Goal: Task Accomplishment & Management: Manage account settings

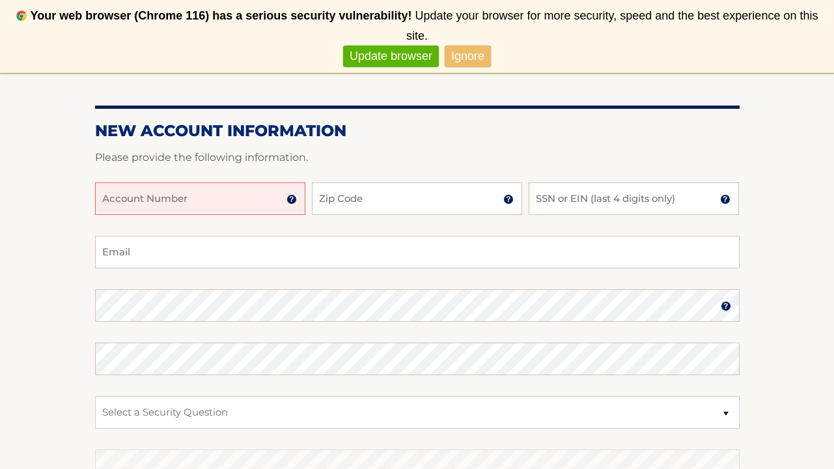
scroll to position [182, 0]
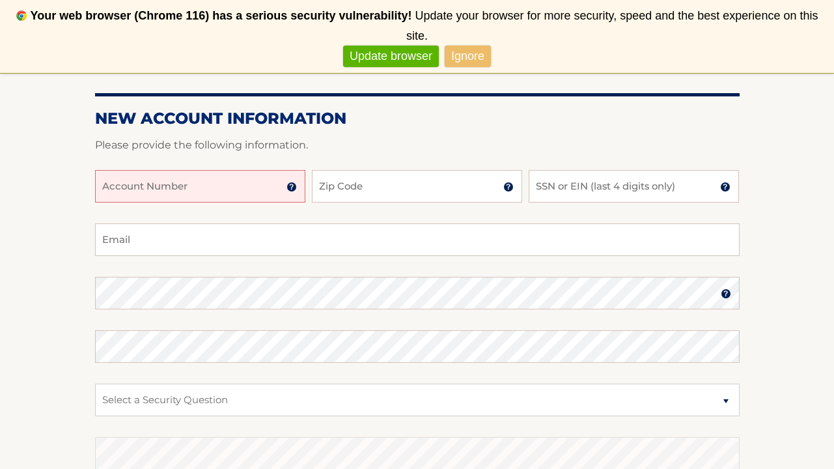
click at [240, 193] on input "Account Number" at bounding box center [200, 186] width 210 height 33
type input "44456002787"
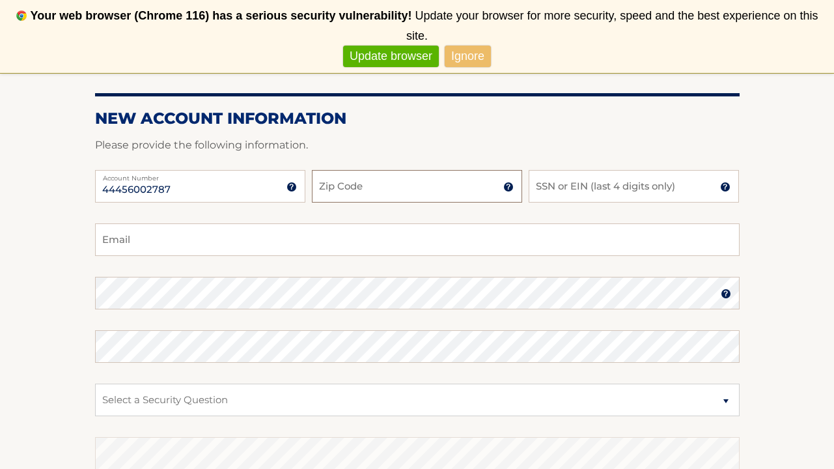
click at [409, 192] on input "Zip Code" at bounding box center [417, 186] width 210 height 33
type input "19096"
click at [562, 189] on input "SSN or EIN (last 4 digits only)" at bounding box center [634, 186] width 210 height 33
type input "1213"
click at [513, 229] on input "Email" at bounding box center [417, 239] width 645 height 33
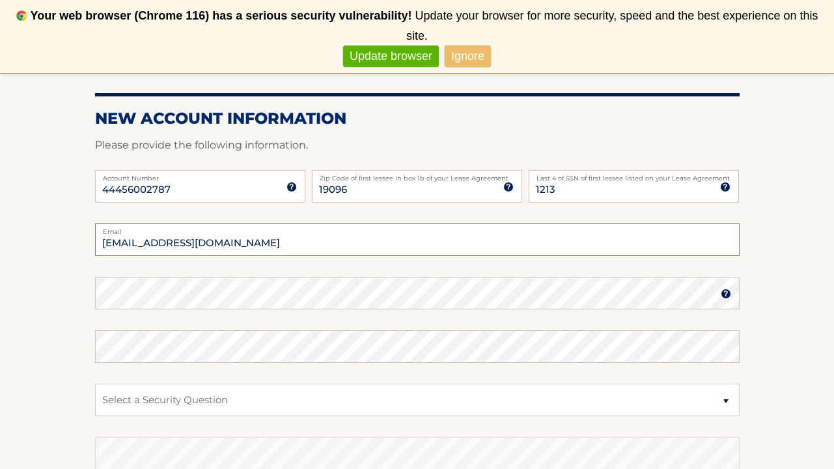
type input "beckerharv@gmail.com"
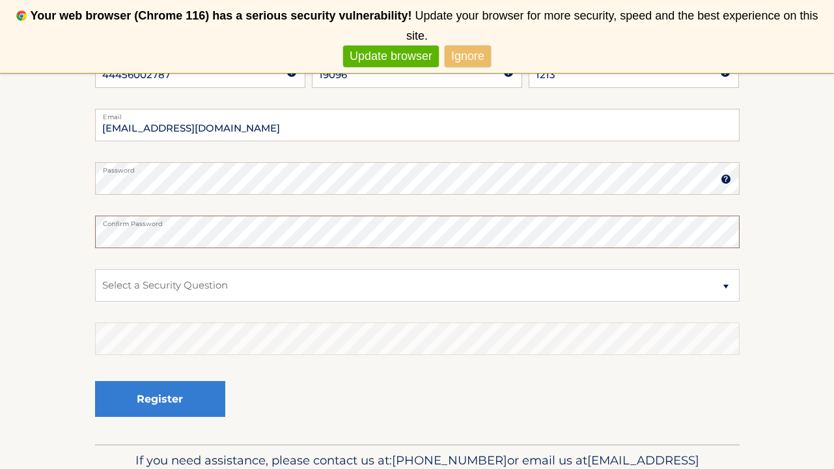
scroll to position [311, 0]
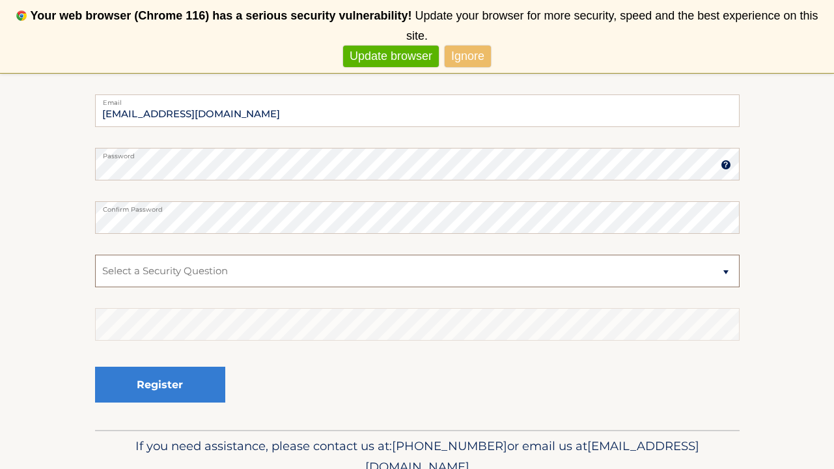
click at [724, 273] on select "Select a Security Question What was the name of your elementary school? What is…" at bounding box center [417, 271] width 645 height 33
click at [728, 271] on select "Select a Security Question What was the name of your elementary school? What is…" at bounding box center [417, 271] width 645 height 33
select select "4"
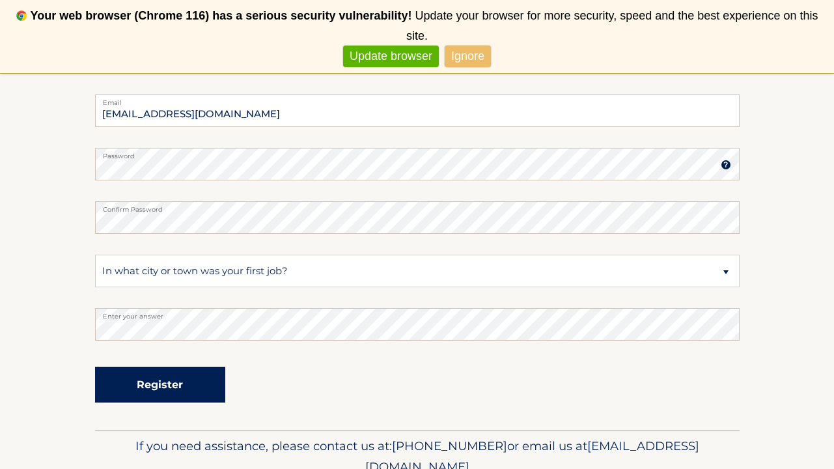
click at [171, 385] on button "Register" at bounding box center [160, 385] width 130 height 36
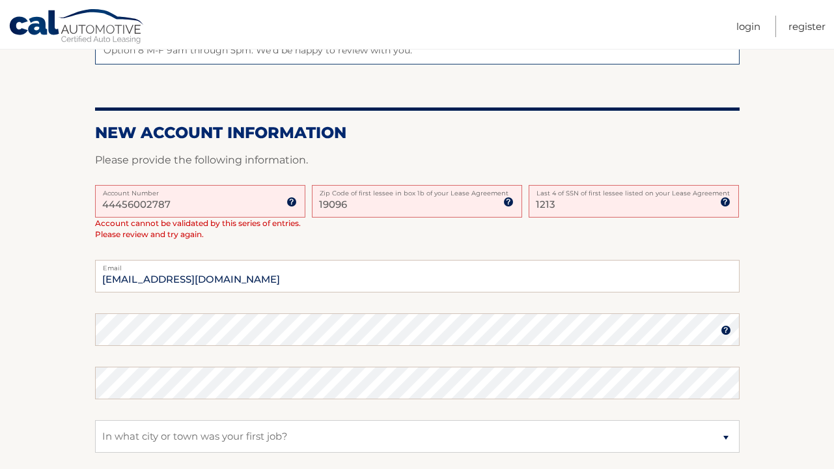
scroll to position [253, 0]
click at [293, 204] on img at bounding box center [291, 202] width 10 height 10
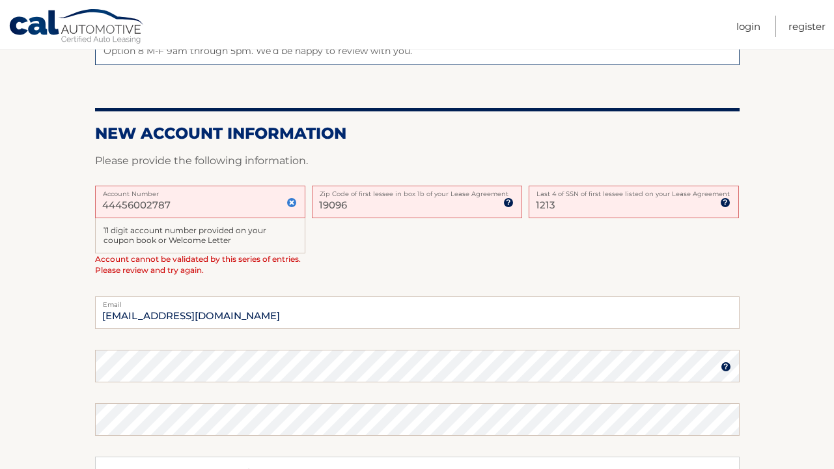
click at [171, 204] on input "44456002787" at bounding box center [200, 202] width 210 height 33
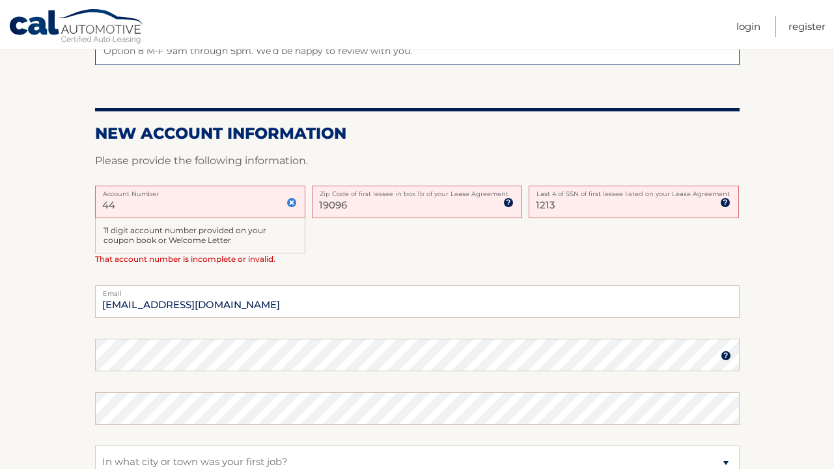
type input "4"
type input "44456002787"
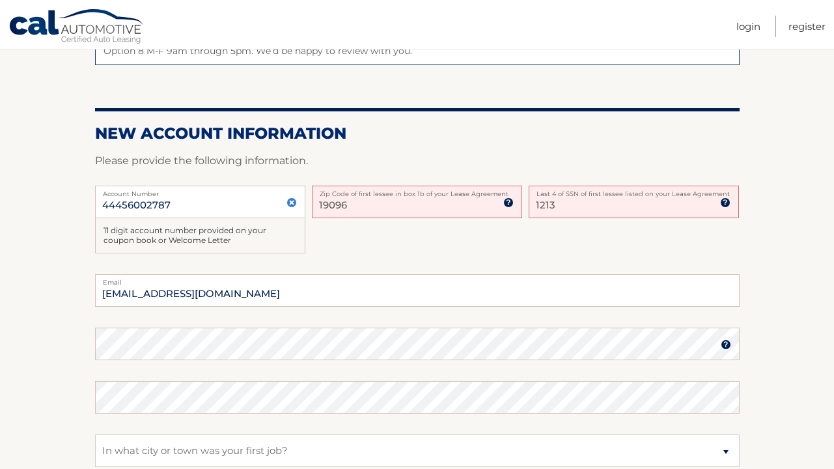
click at [320, 251] on div "44456002787 Account Number 11 digit account number provided on your coupon book…" at bounding box center [417, 230] width 645 height 89
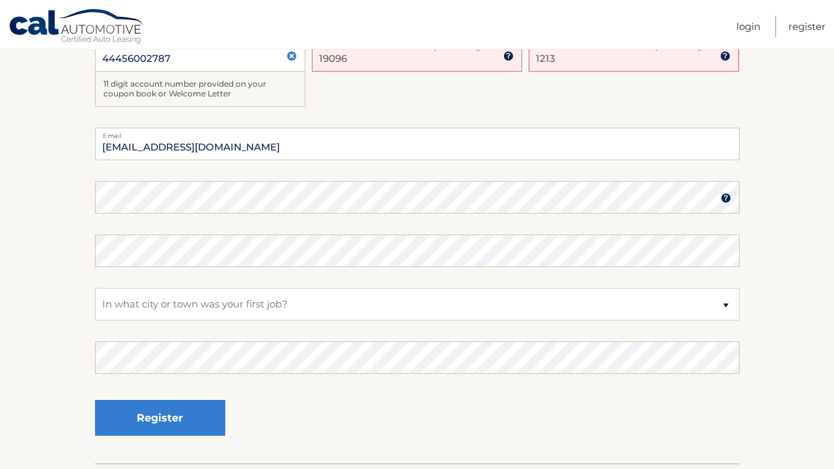
scroll to position [310, 0]
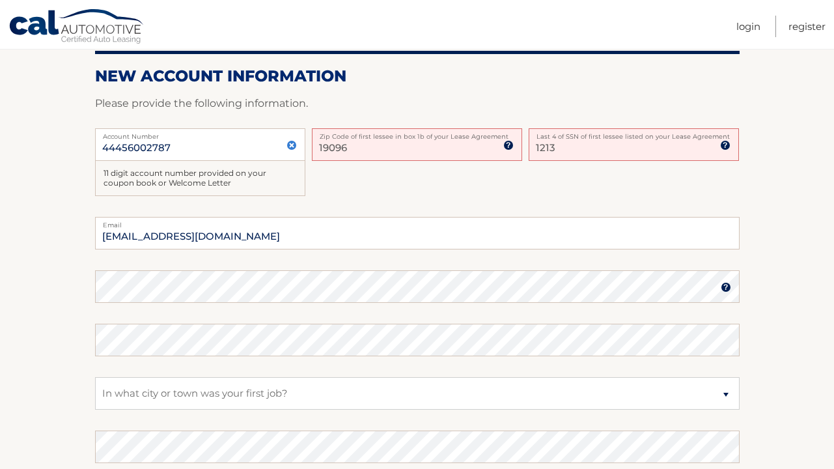
click at [399, 151] on input "19096" at bounding box center [417, 144] width 210 height 33
click at [410, 178] on div "44456002787 Account Number 11 digit account number provided on your coupon book…" at bounding box center [417, 172] width 645 height 89
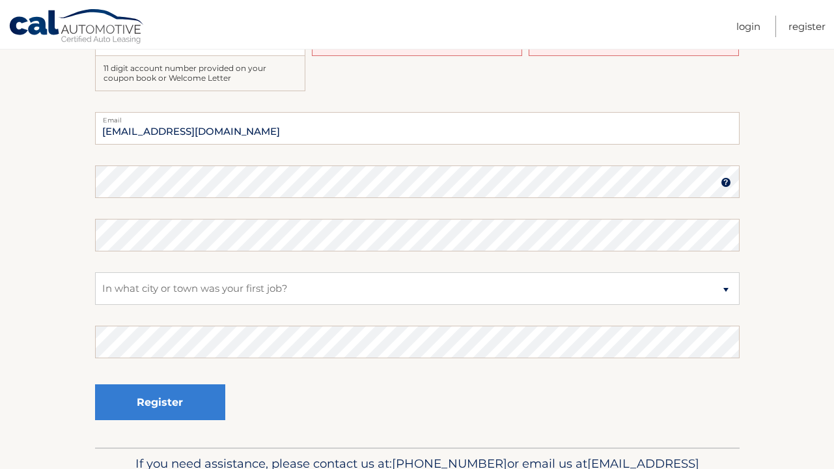
scroll to position [414, 0]
click at [178, 303] on select "Select a Security Question What was the name of your elementary school? What is…" at bounding box center [417, 289] width 645 height 33
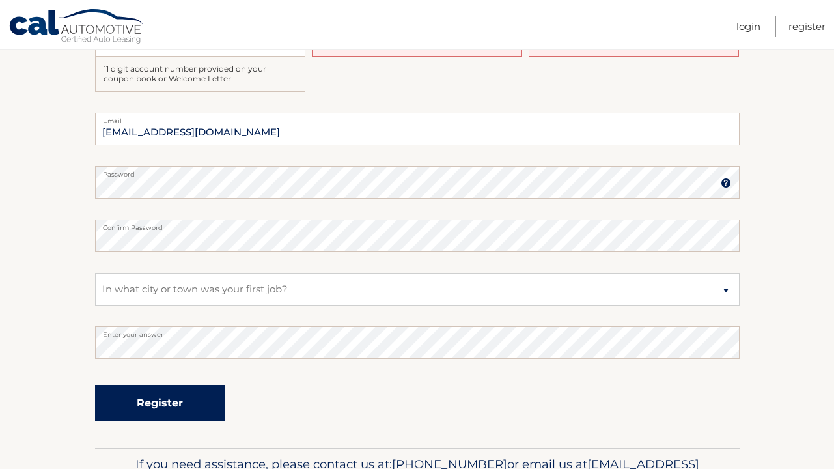
click at [159, 401] on button "Register" at bounding box center [160, 403] width 130 height 36
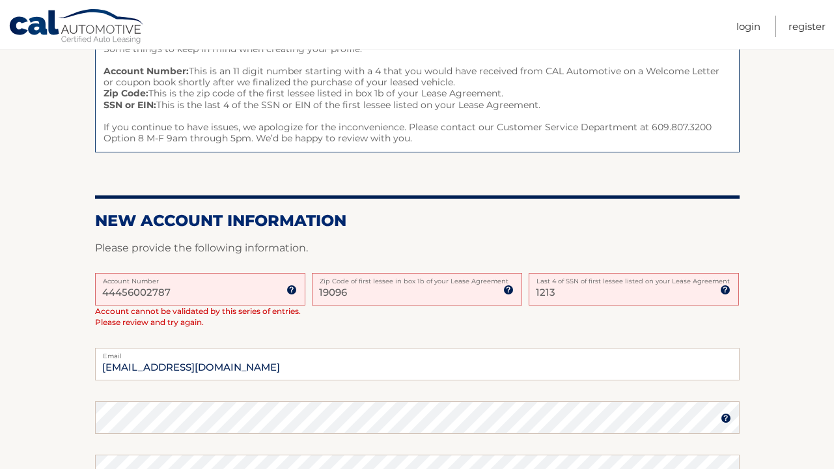
scroll to position [173, 0]
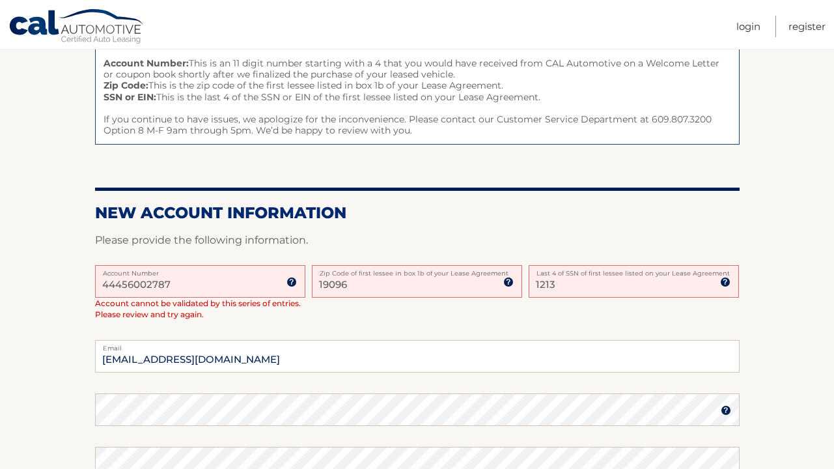
click at [569, 283] on input "1213" at bounding box center [634, 281] width 210 height 33
type input "1"
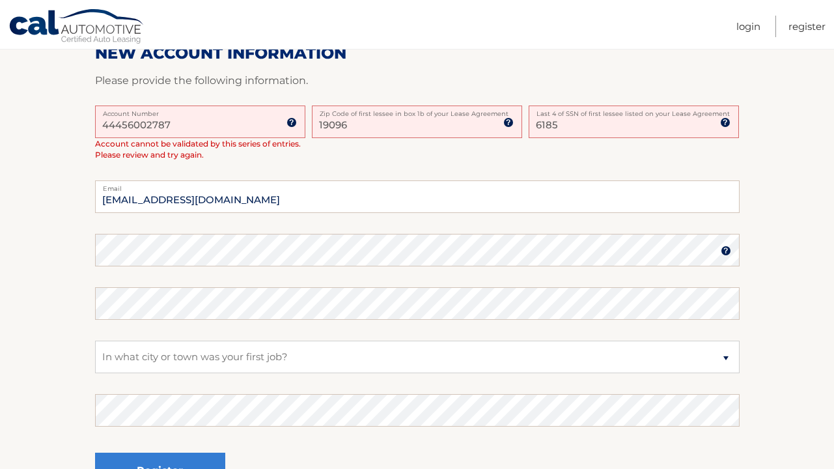
scroll to position [350, 0]
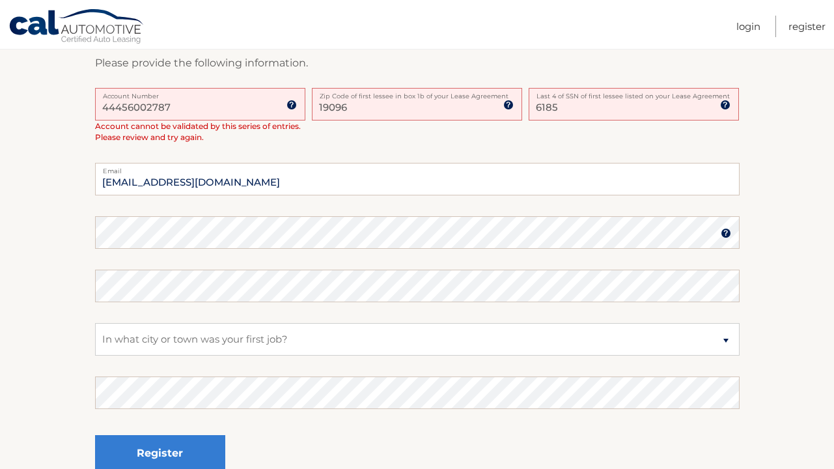
type input "6185"
click at [435, 334] on select "Select a Security Question What was the name of your elementary school? What is…" at bounding box center [417, 339] width 645 height 33
click at [426, 333] on select "Select a Security Question What was the name of your elementary school? What is…" at bounding box center [417, 339] width 645 height 33
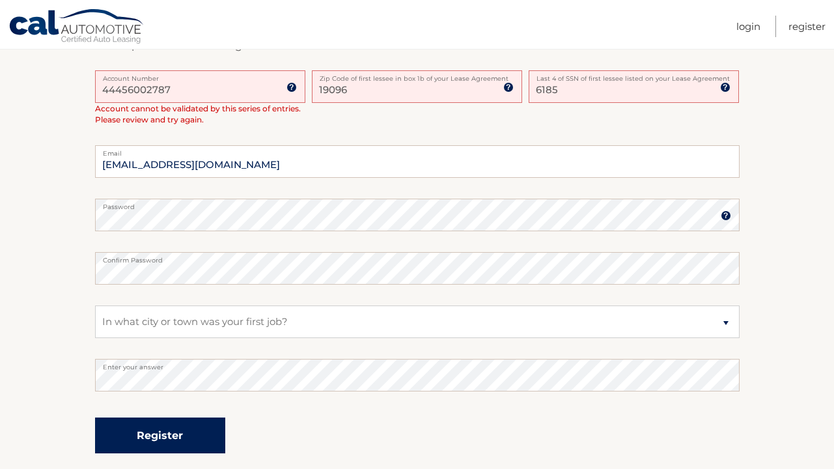
click at [171, 432] on button "Register" at bounding box center [160, 435] width 130 height 36
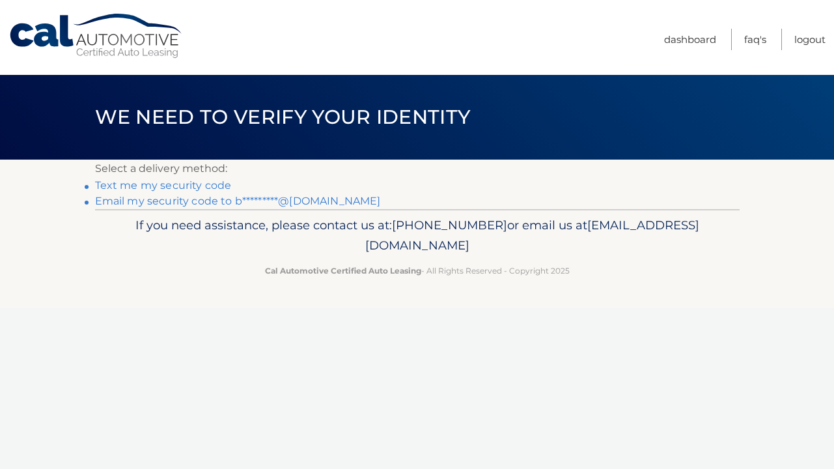
click at [187, 185] on link "Text me my security code" at bounding box center [163, 185] width 137 height 12
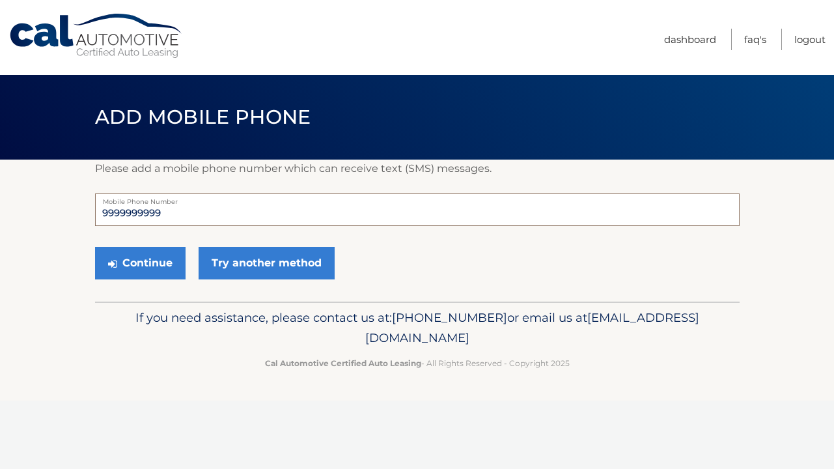
click at [184, 219] on input "9999999999" at bounding box center [417, 209] width 645 height 33
type input "9"
type input "[PHONE_NUMBER]"
click at [154, 261] on button "Continue" at bounding box center [140, 263] width 90 height 33
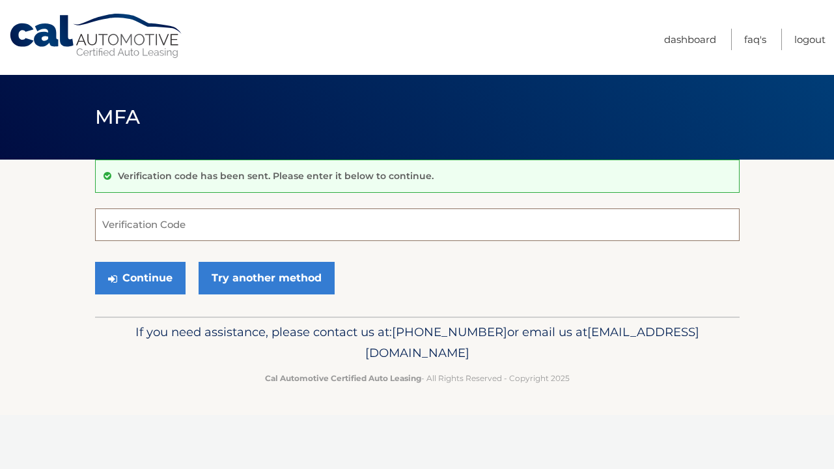
click at [208, 221] on input "Verification Code" at bounding box center [417, 224] width 645 height 33
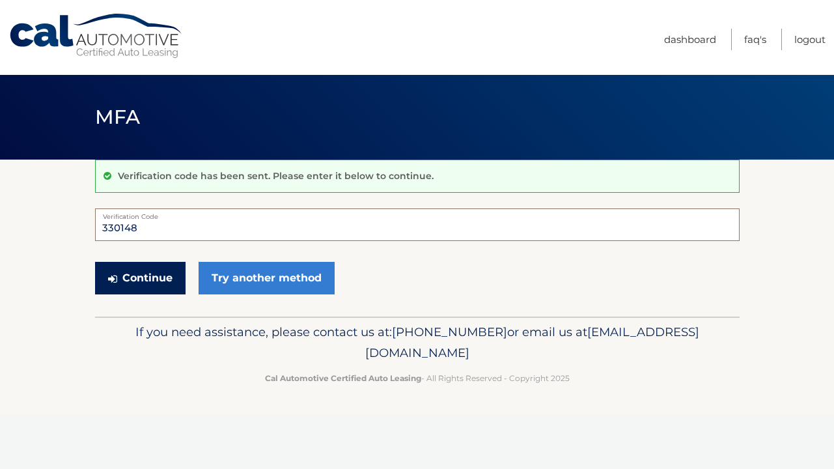
type input "330148"
click at [152, 272] on button "Continue" at bounding box center [140, 278] width 90 height 33
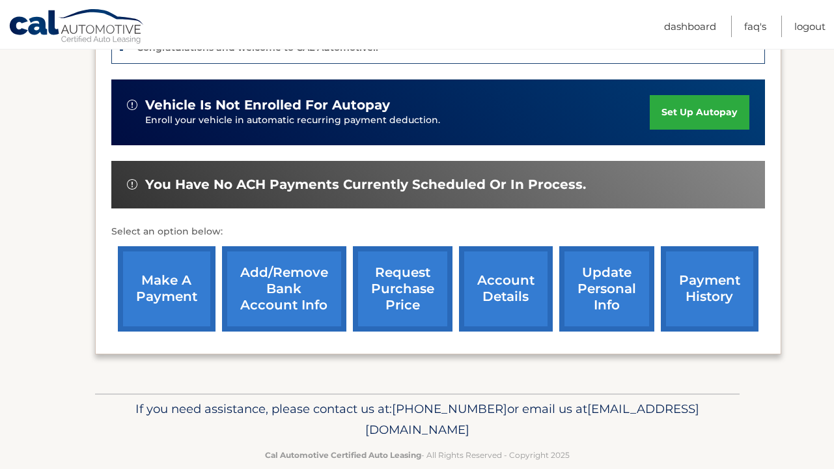
scroll to position [346, 0]
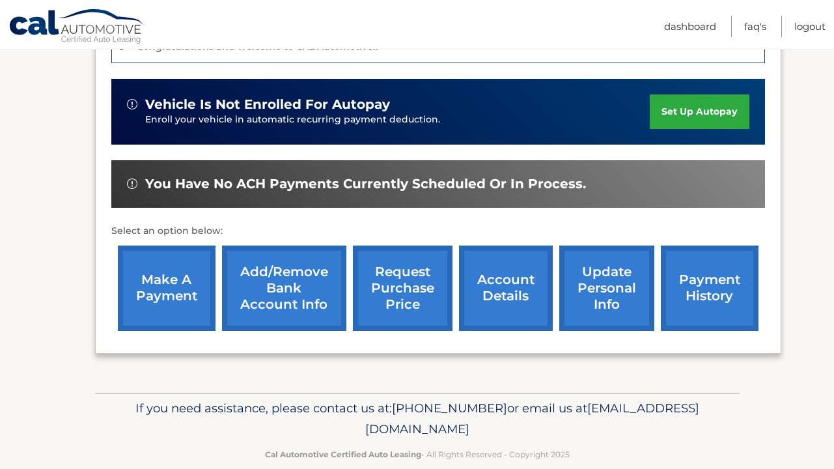
click at [701, 110] on link "set up autopay" at bounding box center [699, 111] width 99 height 35
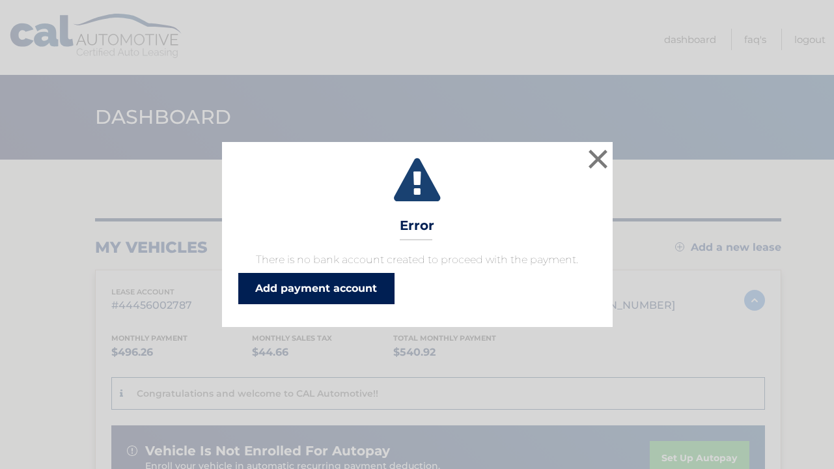
click at [359, 288] on link "Add payment account" at bounding box center [316, 288] width 156 height 31
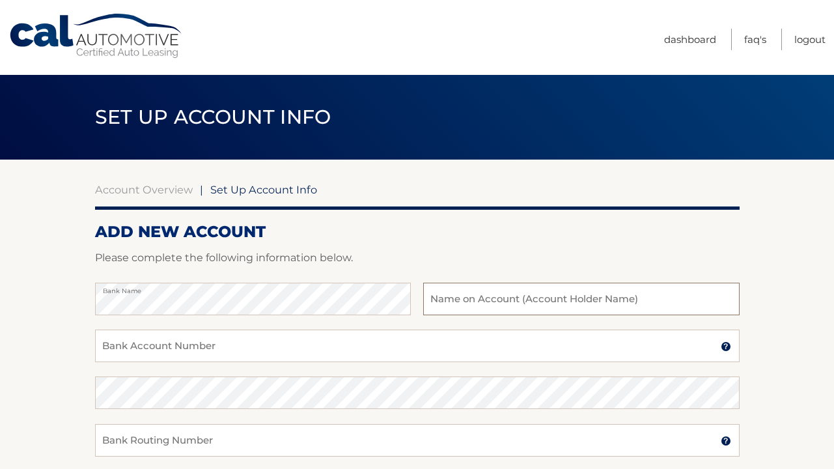
click at [561, 305] on input "text" at bounding box center [581, 299] width 316 height 33
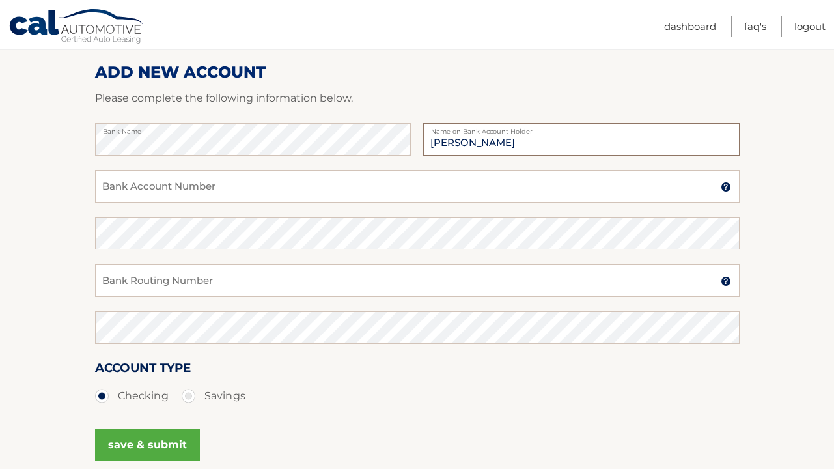
scroll to position [154, 0]
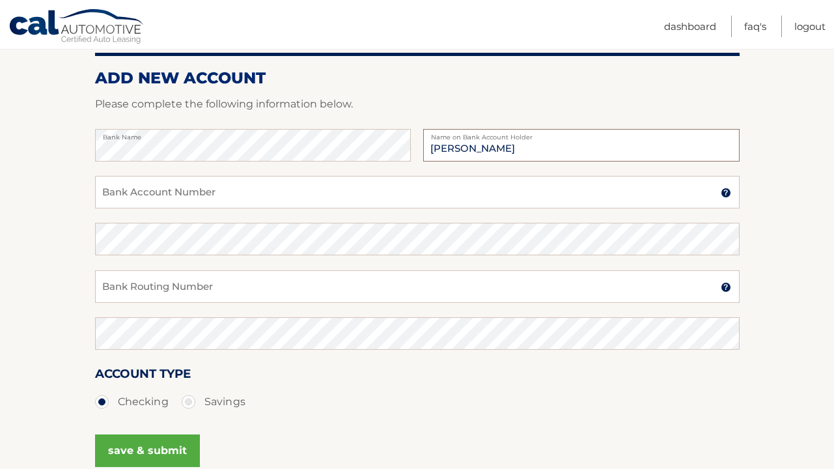
type input "[PERSON_NAME]"
click at [394, 193] on input "Bank Account Number" at bounding box center [417, 192] width 645 height 33
click at [727, 195] on img at bounding box center [726, 192] width 10 height 10
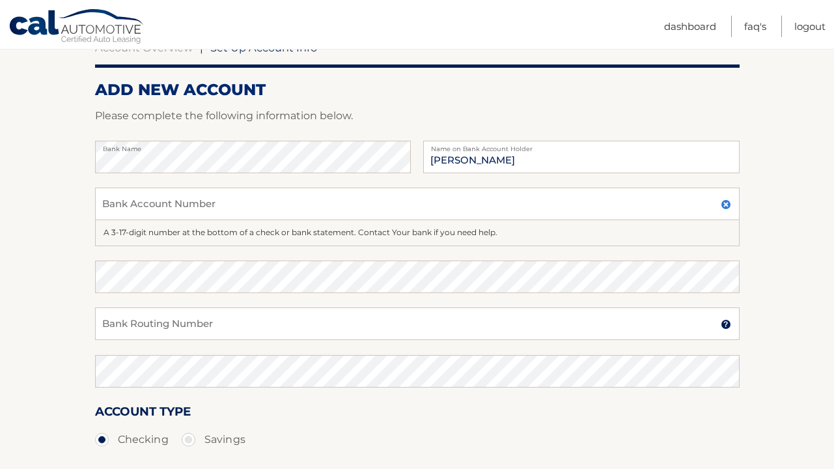
scroll to position [144, 0]
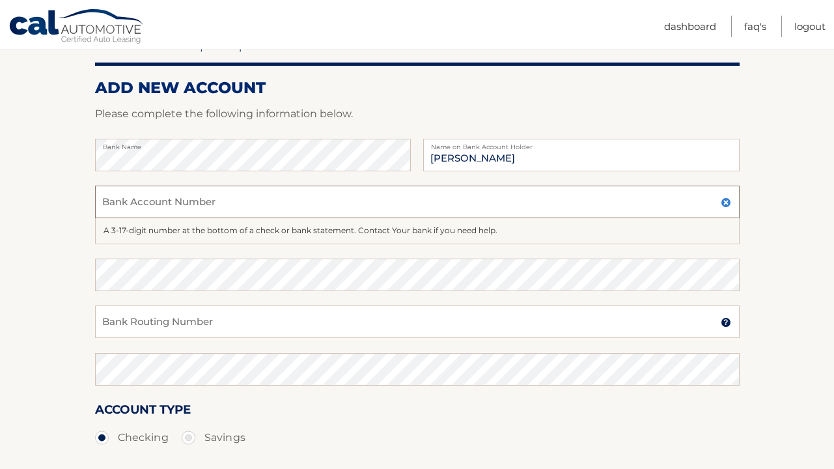
click at [525, 206] on input "Bank Account Number" at bounding box center [417, 202] width 645 height 33
click at [725, 325] on img at bounding box center [726, 322] width 10 height 10
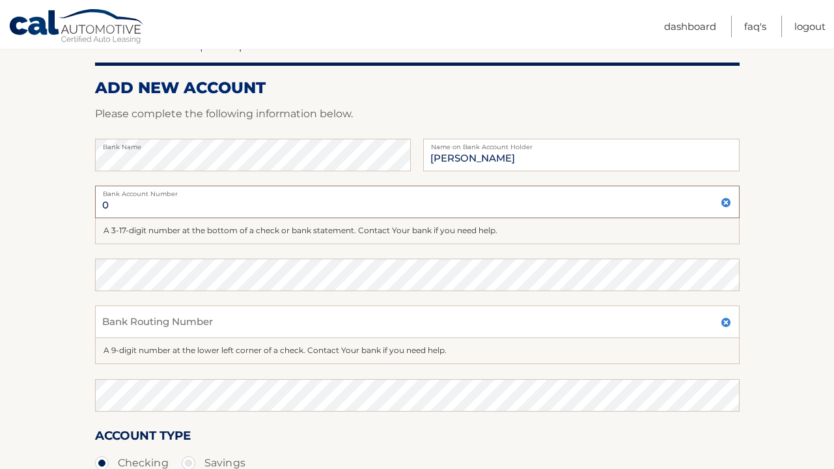
click at [612, 209] on input "0" at bounding box center [417, 202] width 645 height 33
type input "0"
type input "1010026481304"
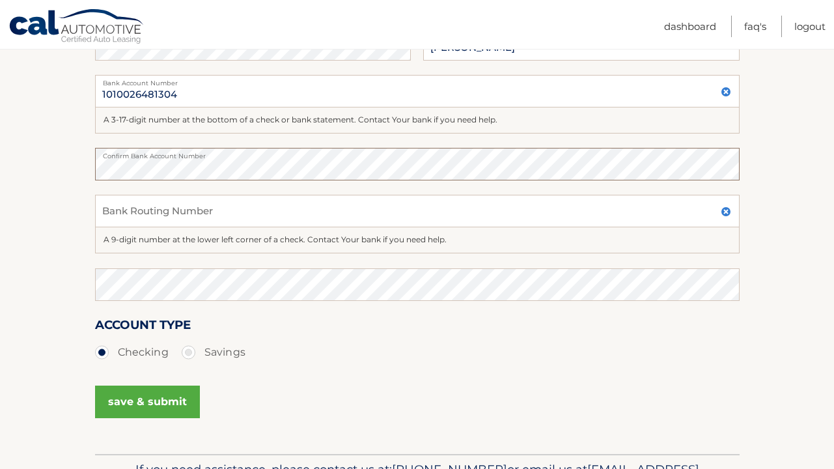
scroll to position [257, 0]
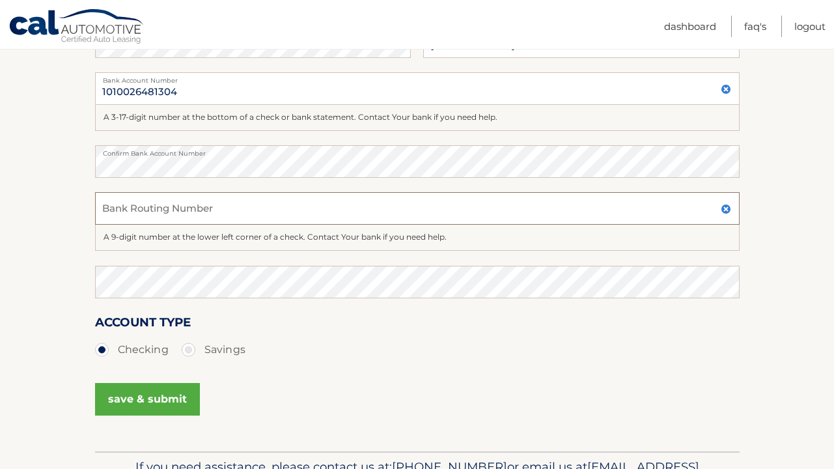
click at [135, 216] on input "Bank Routing Number" at bounding box center [417, 208] width 645 height 33
type input "031000503"
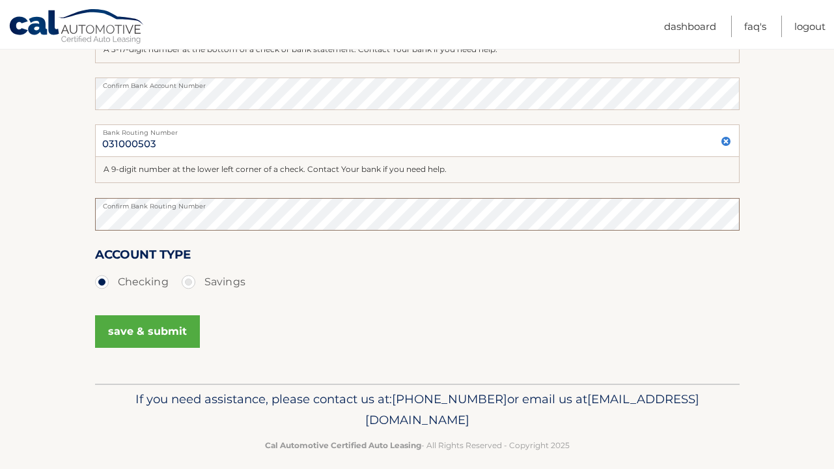
scroll to position [326, 0]
click at [148, 328] on button "save & submit" at bounding box center [147, 330] width 105 height 33
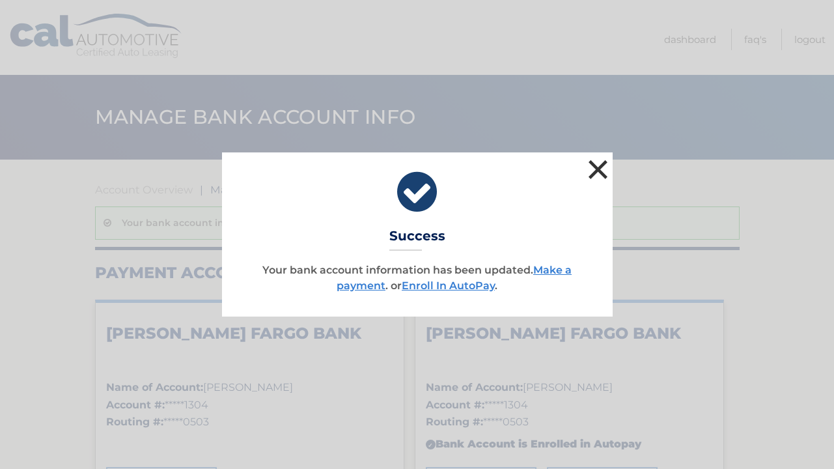
click at [598, 169] on button "×" at bounding box center [598, 169] width 26 height 26
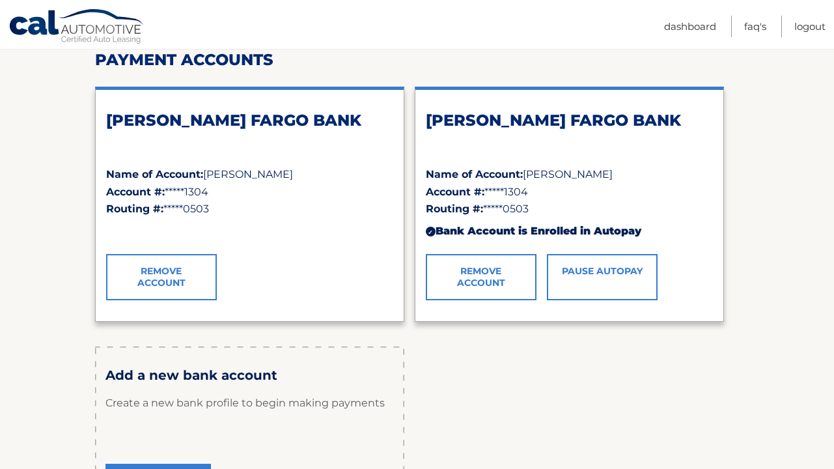
scroll to position [202, 0]
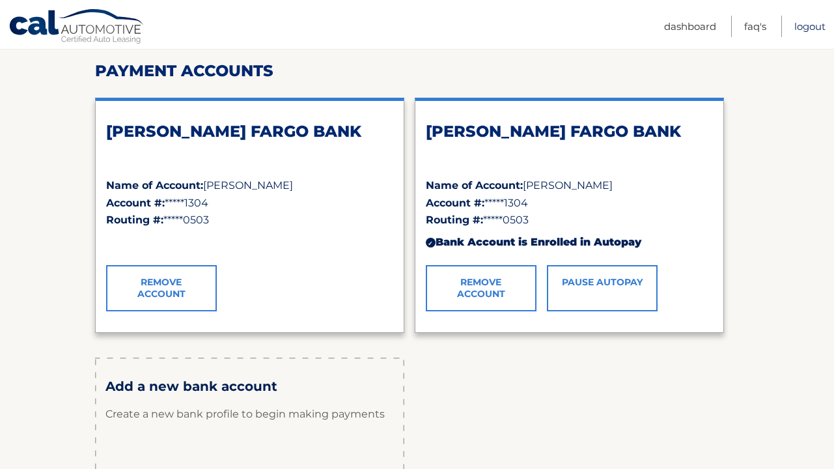
click at [801, 25] on link "Logout" at bounding box center [809, 26] width 31 height 21
